Goal: Use online tool/utility: Utilize a website feature to perform a specific function

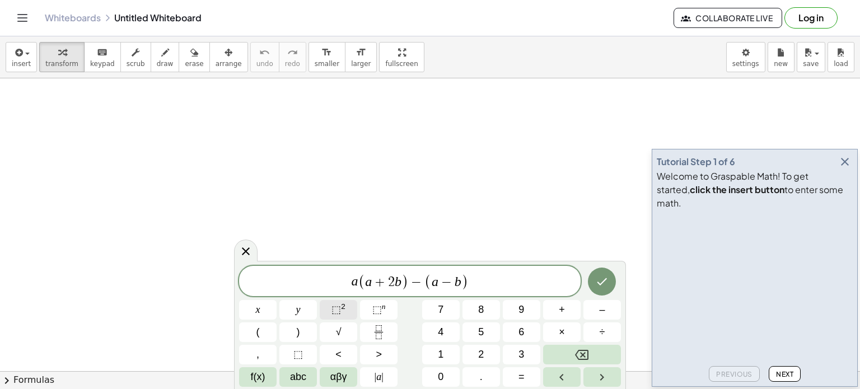
click at [336, 311] on span "⬚" at bounding box center [337, 309] width 10 height 11
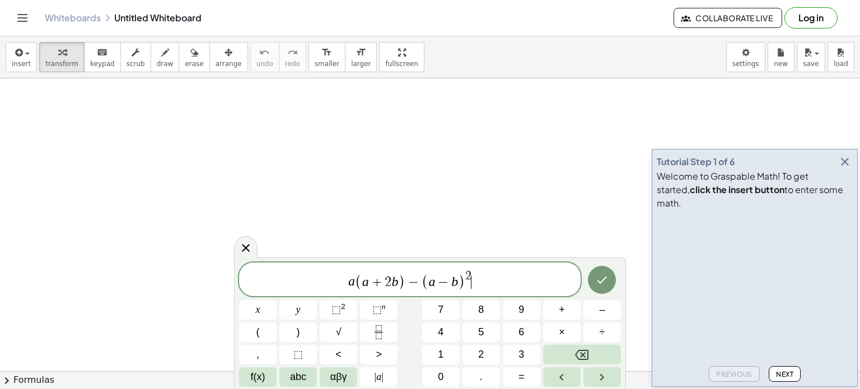
click at [472, 276] on span "a ( a + 2 b ) − ( a − b ) 2 ​" at bounding box center [410, 280] width 342 height 22
click at [601, 283] on icon "Done" at bounding box center [603, 280] width 10 height 7
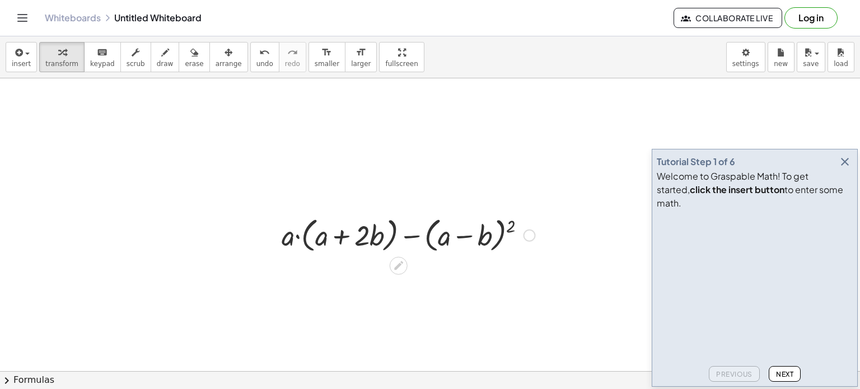
click at [404, 264] on icon at bounding box center [399, 266] width 12 height 12
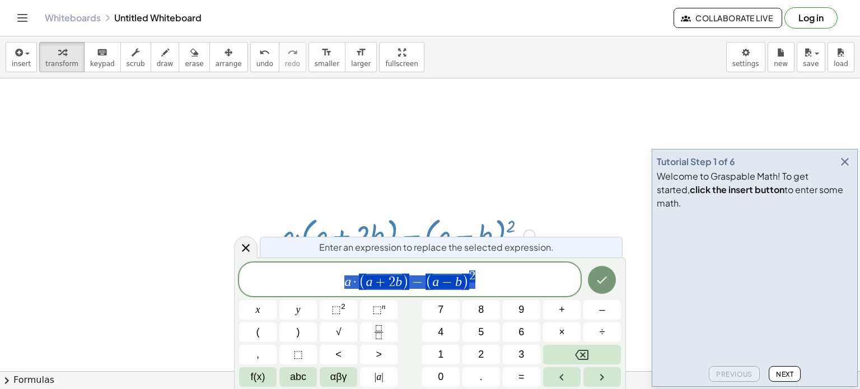
click at [486, 280] on span "a · ( a + 2 b ) − ( a − b ) 2" at bounding box center [410, 280] width 342 height 22
click at [494, 293] on div "a · ( a + 2 b ) − ( a − b ) 2 ​" at bounding box center [410, 280] width 342 height 34
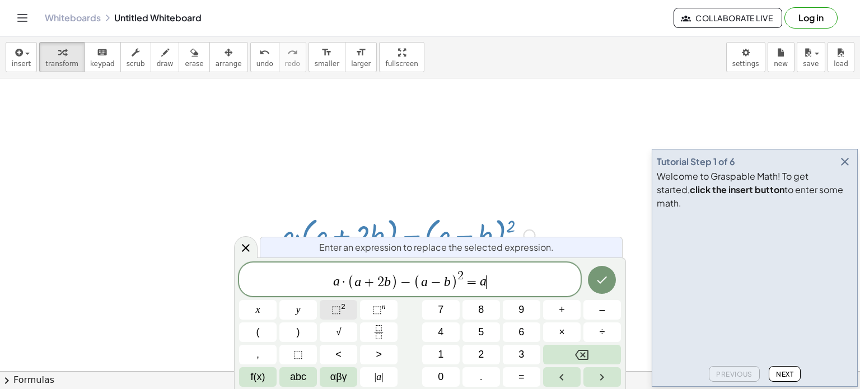
click at [341, 310] on sup "2" at bounding box center [343, 306] width 4 height 8
click at [361, 282] on span "−" at bounding box center [355, 282] width 16 height 13
click at [542, 280] on span "a · ( a + 2 b ) + ​ ( a − b ) 2 = a 2 + 2 a b − ( a + b )" at bounding box center [410, 280] width 342 height 22
click at [333, 310] on span "⬚" at bounding box center [337, 309] width 10 height 11
click at [604, 285] on icon "Done" at bounding box center [601, 279] width 13 height 13
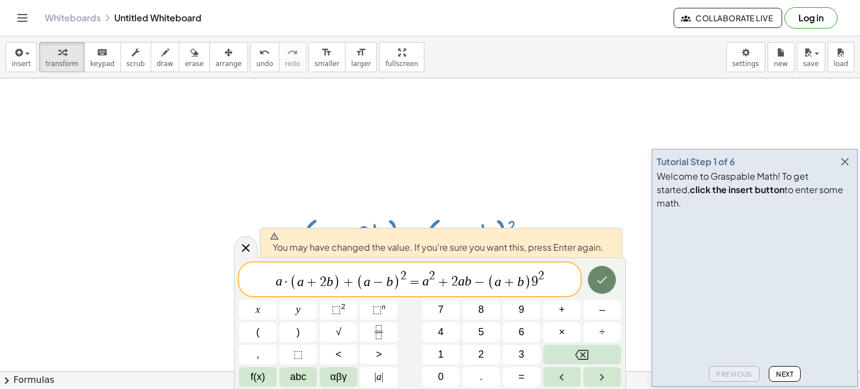
click at [605, 282] on icon "Done" at bounding box center [601, 279] width 13 height 13
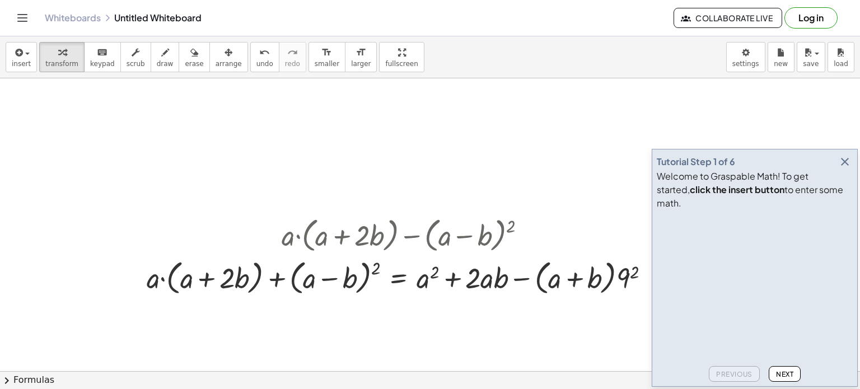
click at [843, 169] on icon "button" at bounding box center [845, 161] width 13 height 13
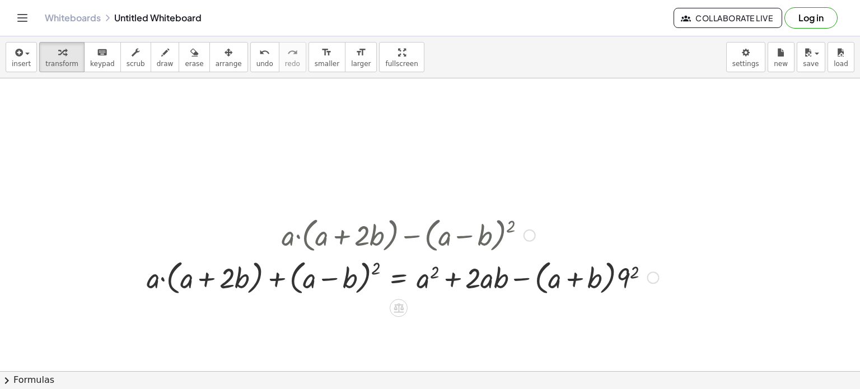
click at [466, 226] on div at bounding box center [402, 234] width 523 height 43
click at [382, 246] on div at bounding box center [402, 234] width 523 height 43
click at [384, 239] on div at bounding box center [402, 234] width 523 height 43
click at [423, 235] on div at bounding box center [402, 234] width 523 height 43
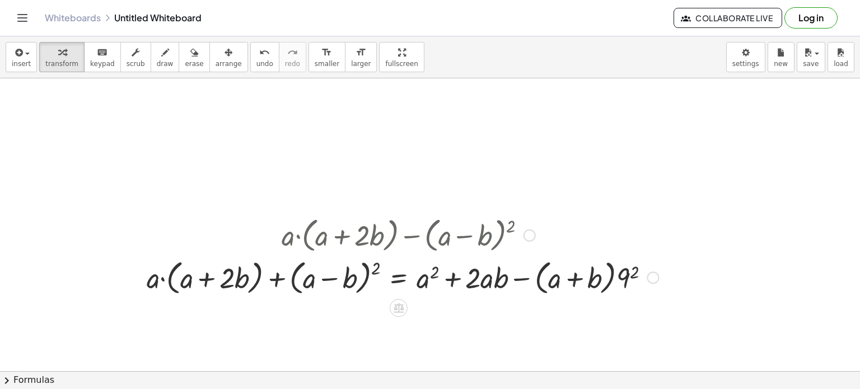
click at [423, 235] on div at bounding box center [402, 234] width 523 height 43
click at [398, 313] on div at bounding box center [399, 308] width 18 height 18
click at [401, 309] on span "×" at bounding box center [398, 308] width 7 height 16
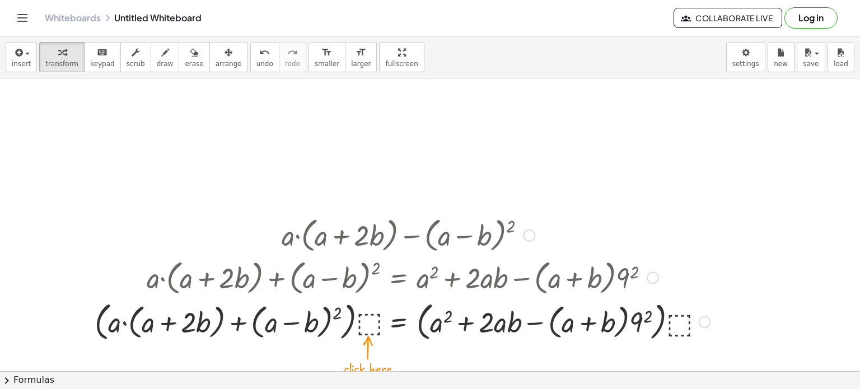
click at [361, 338] on div at bounding box center [402, 321] width 627 height 46
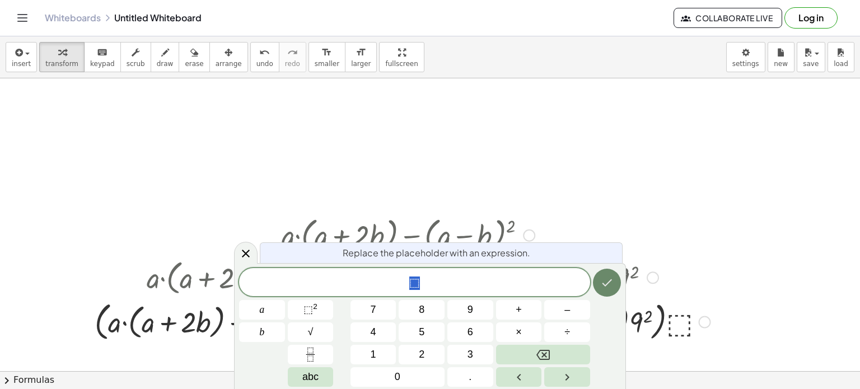
click at [608, 280] on icon "Done" at bounding box center [607, 282] width 13 height 13
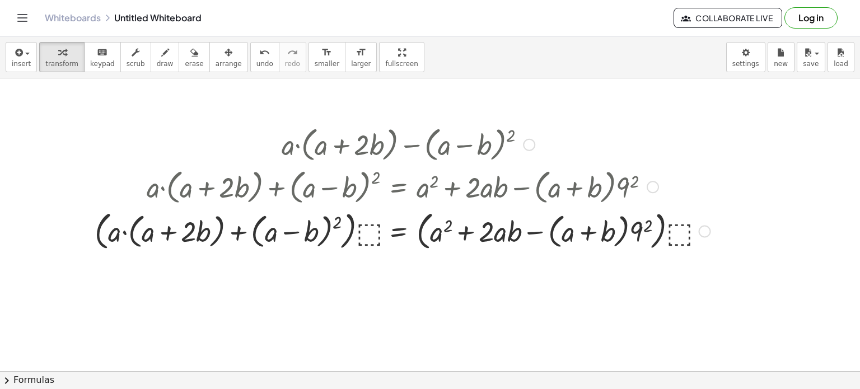
scroll to position [90, 0]
click at [370, 238] on div at bounding box center [402, 231] width 627 height 46
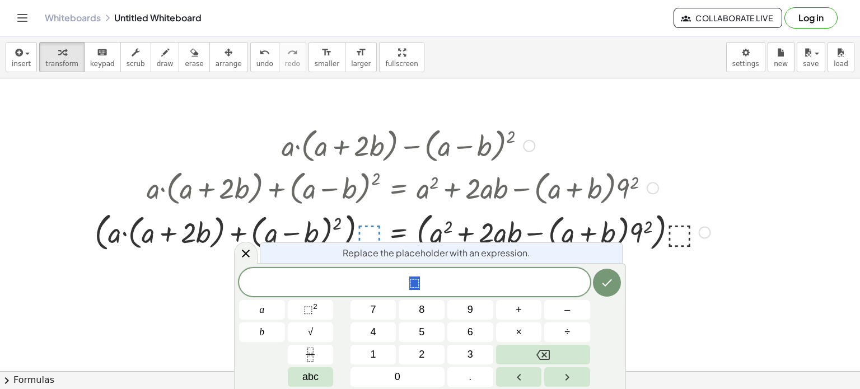
click at [448, 221] on div at bounding box center [402, 231] width 627 height 46
click at [412, 211] on div at bounding box center [402, 231] width 627 height 46
click at [528, 146] on div at bounding box center [529, 146] width 12 height 12
click at [529, 246] on div "Replace the placeholder with an expression." at bounding box center [441, 253] width 363 height 21
click at [365, 227] on div at bounding box center [402, 231] width 627 height 46
